Goal: Find specific page/section

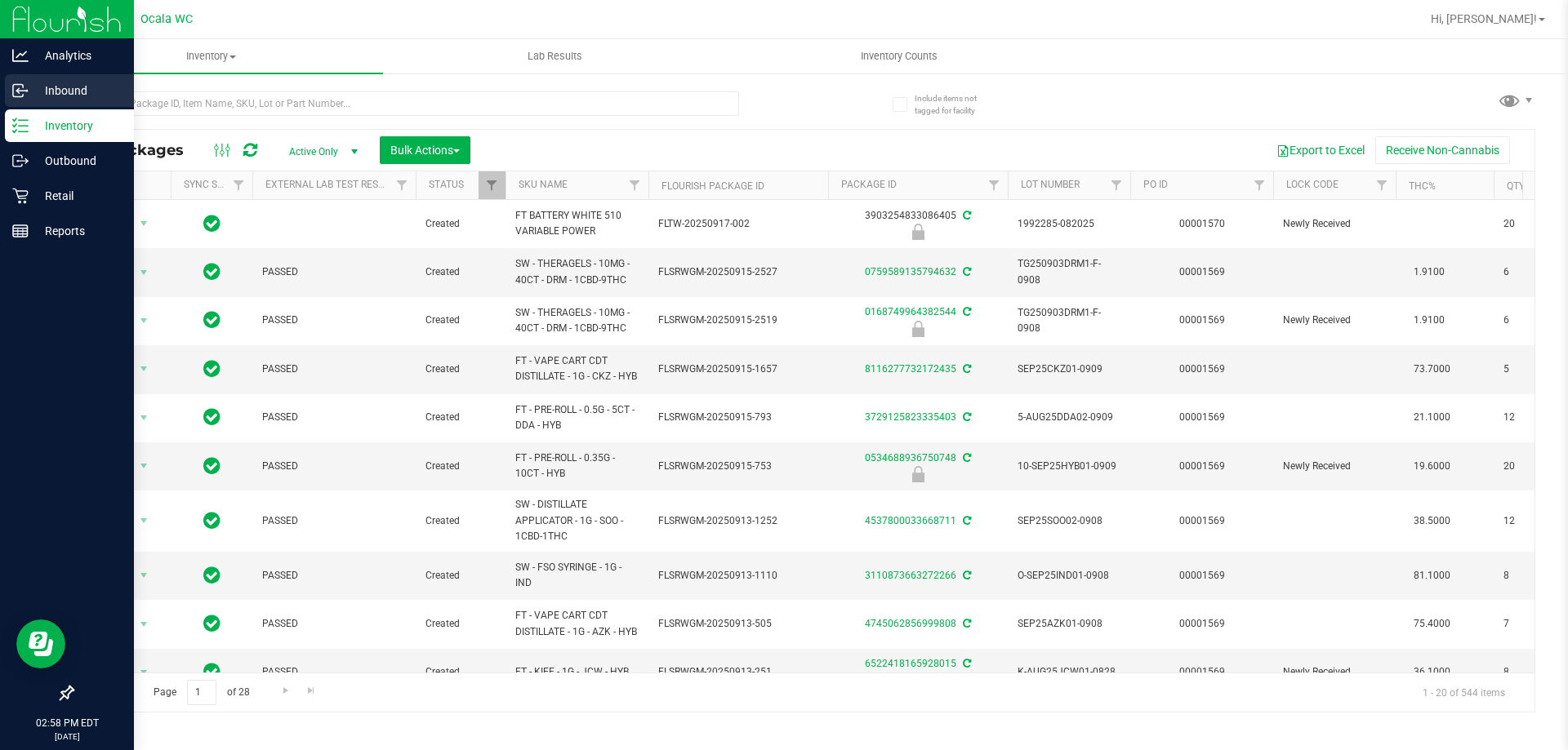
click at [17, 95] on icon at bounding box center [20, 90] width 16 height 16
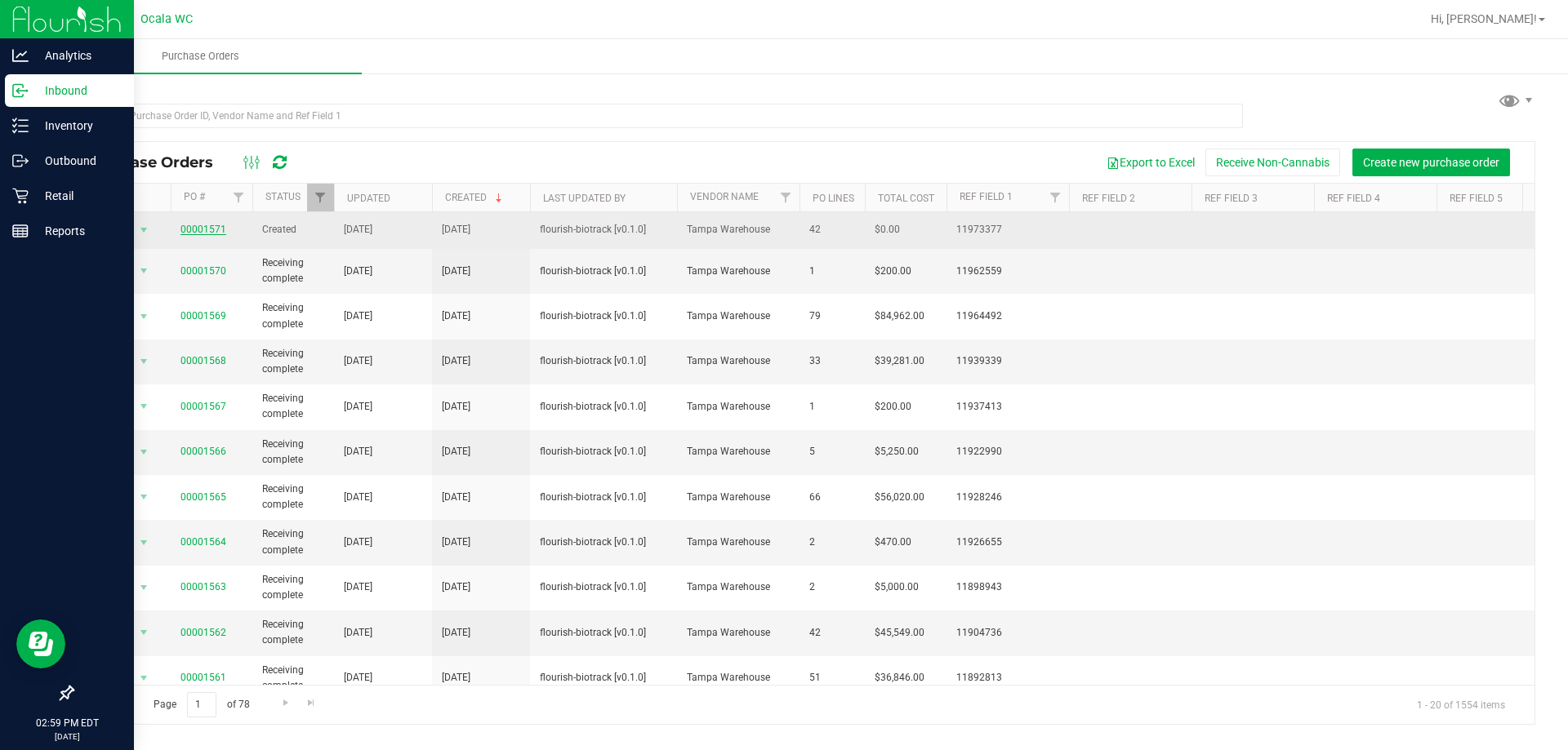
click at [192, 231] on link "00001571" at bounding box center [203, 229] width 45 height 11
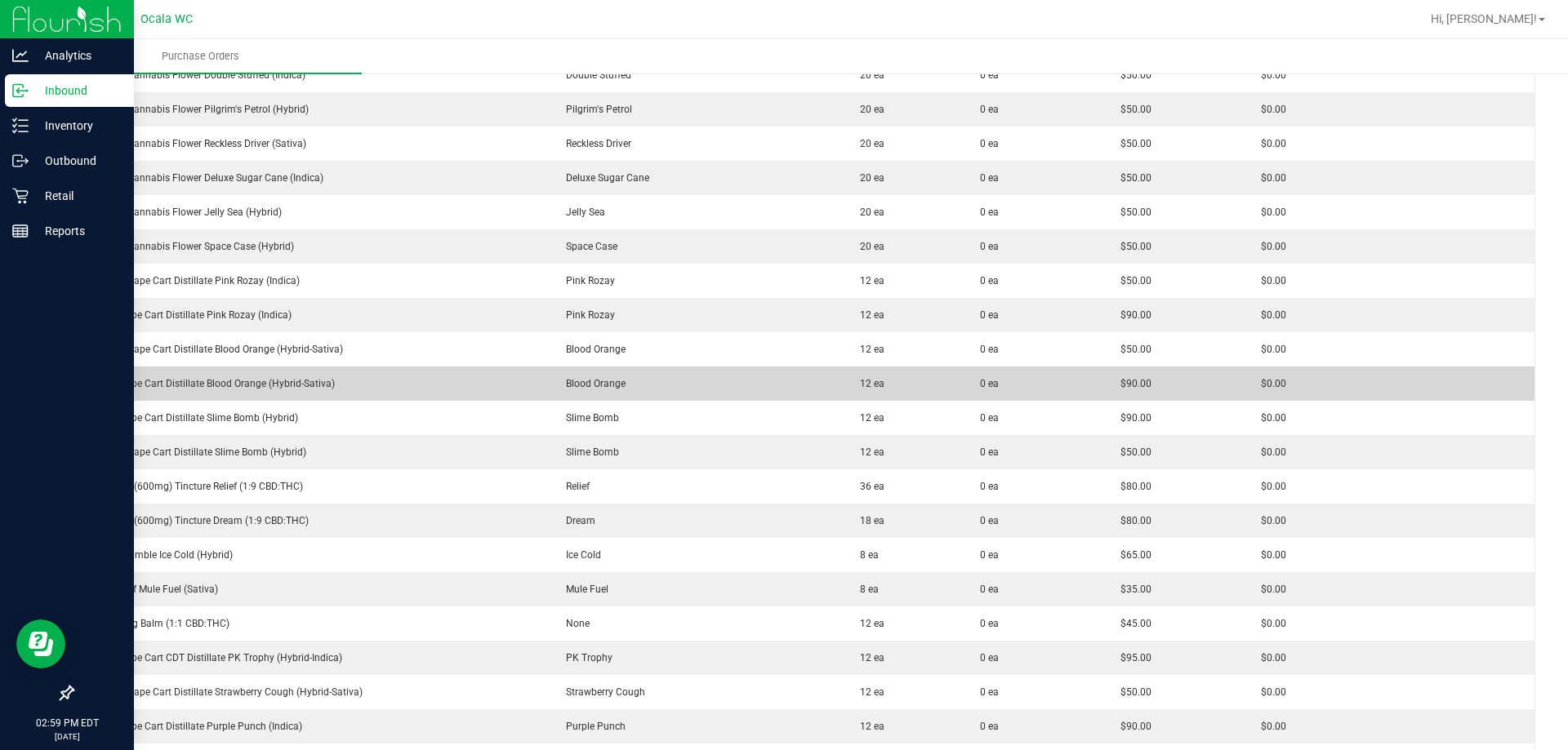
scroll to position [408, 0]
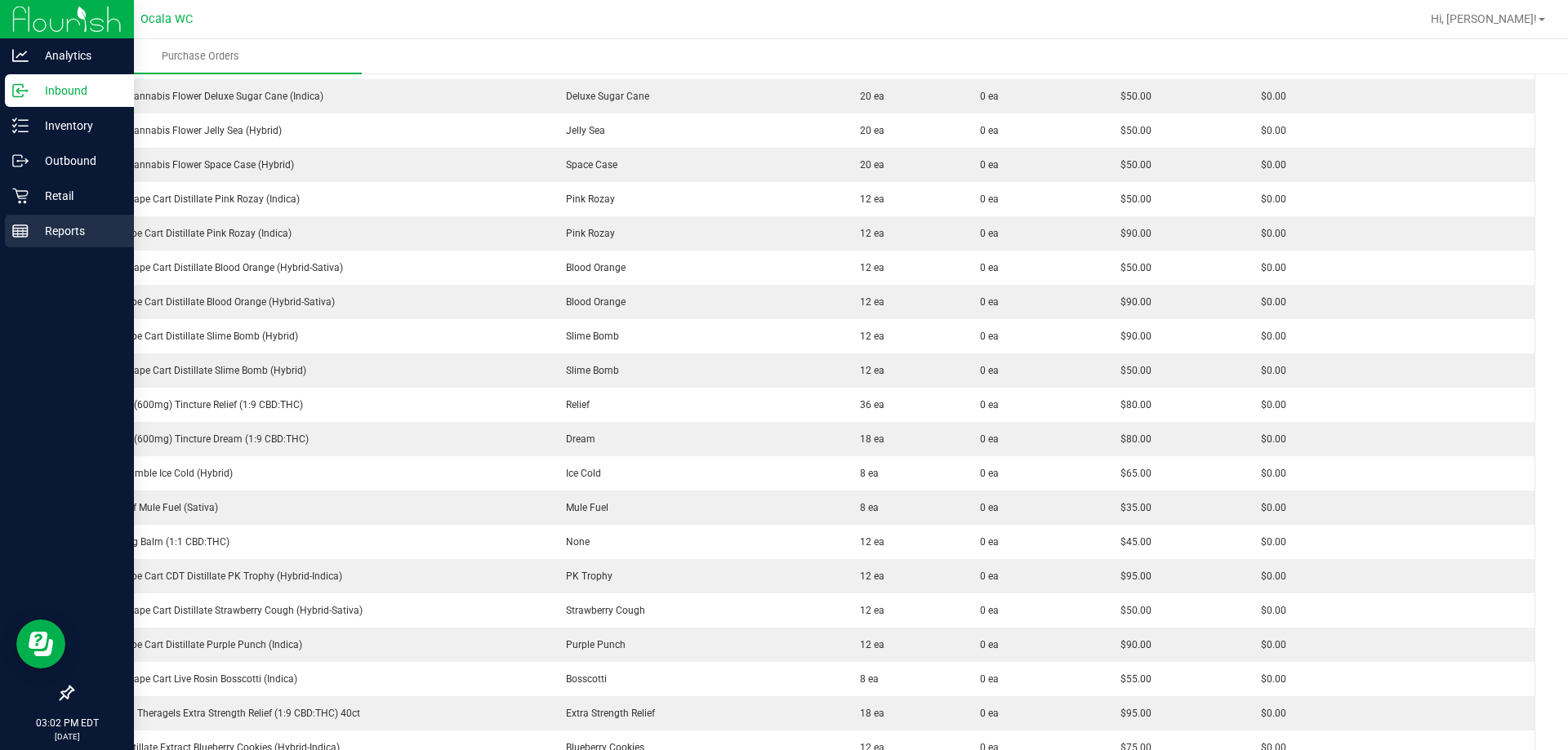
click at [42, 229] on p "Reports" at bounding box center [77, 230] width 98 height 20
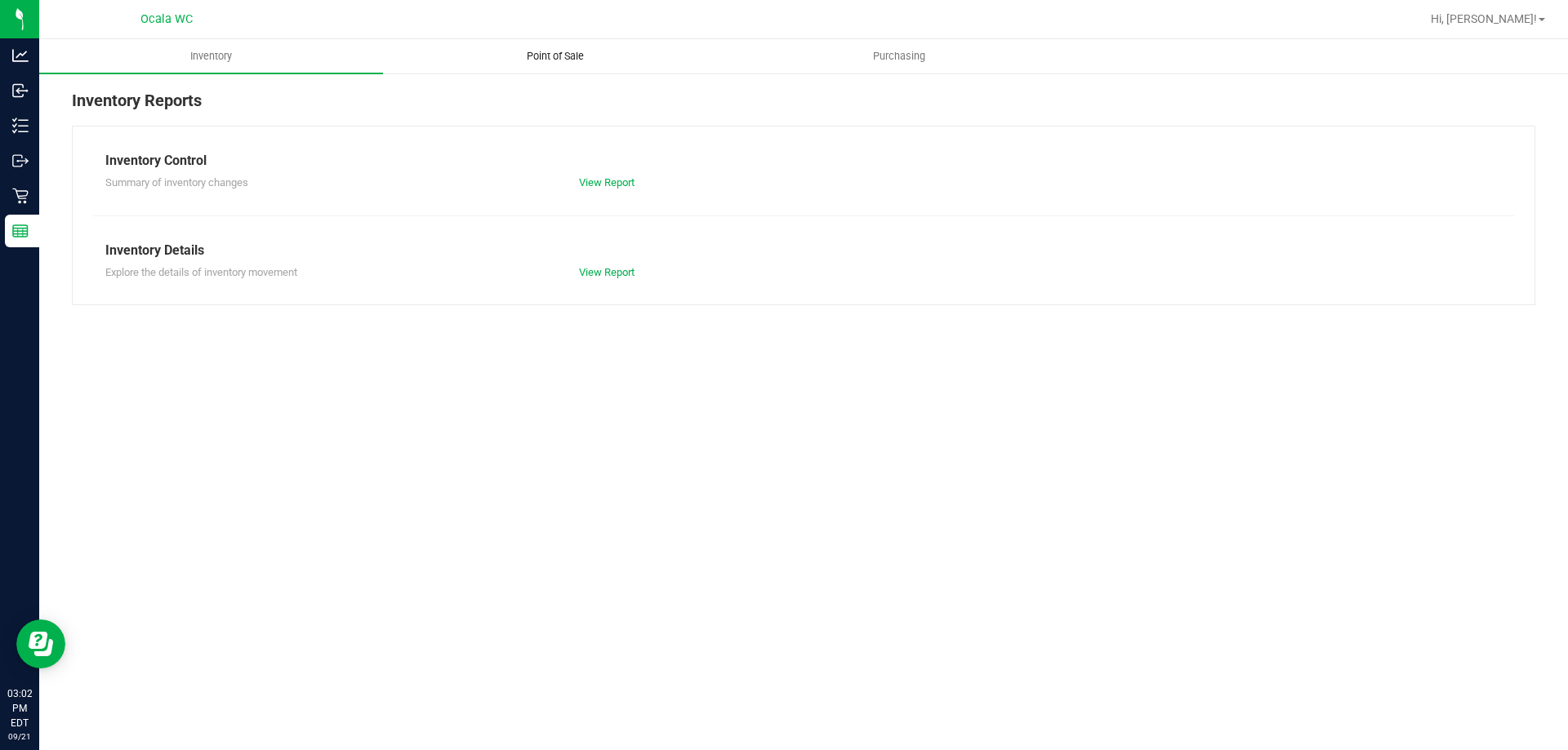
click at [567, 56] on span "Point of Sale" at bounding box center [555, 57] width 101 height 15
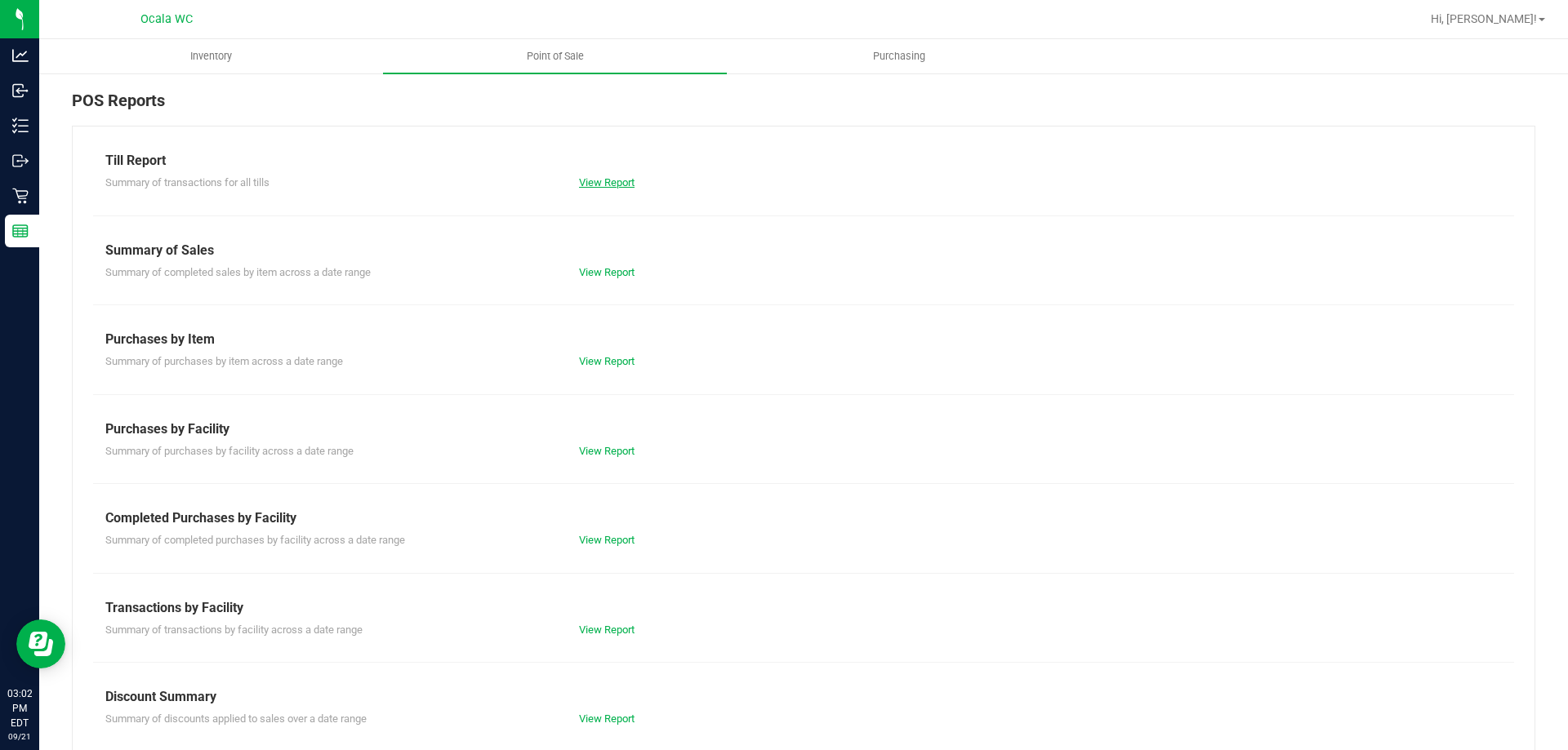
click at [614, 181] on link "View Report" at bounding box center [606, 182] width 56 height 12
